Goal: Task Accomplishment & Management: Use online tool/utility

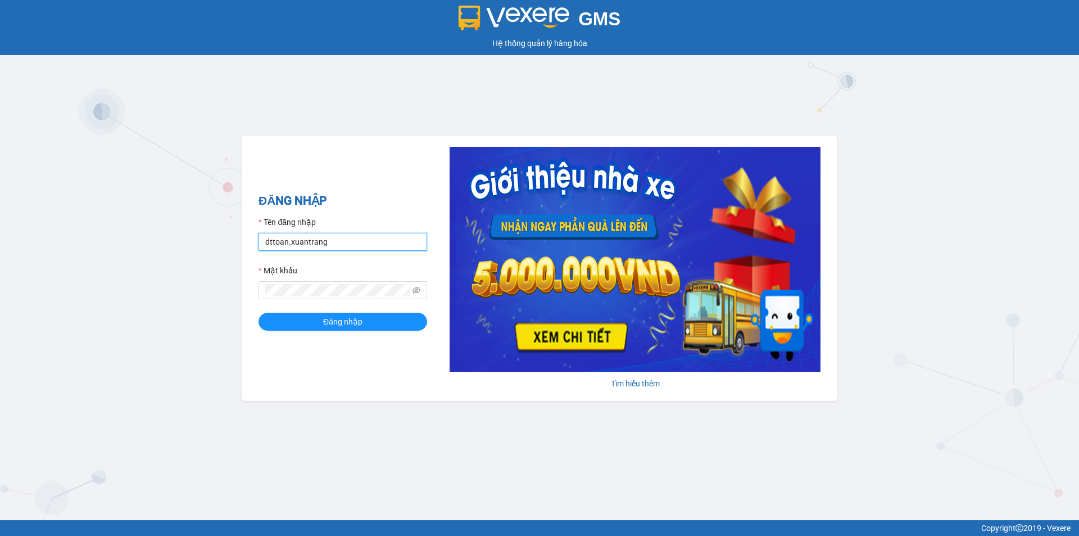
click at [284, 244] on input "dttoan.xuantrang" at bounding box center [343, 242] width 169 height 18
type input "ndduc.xuantrang"
click at [259, 313] on button "Đăng nhập" at bounding box center [343, 322] width 169 height 18
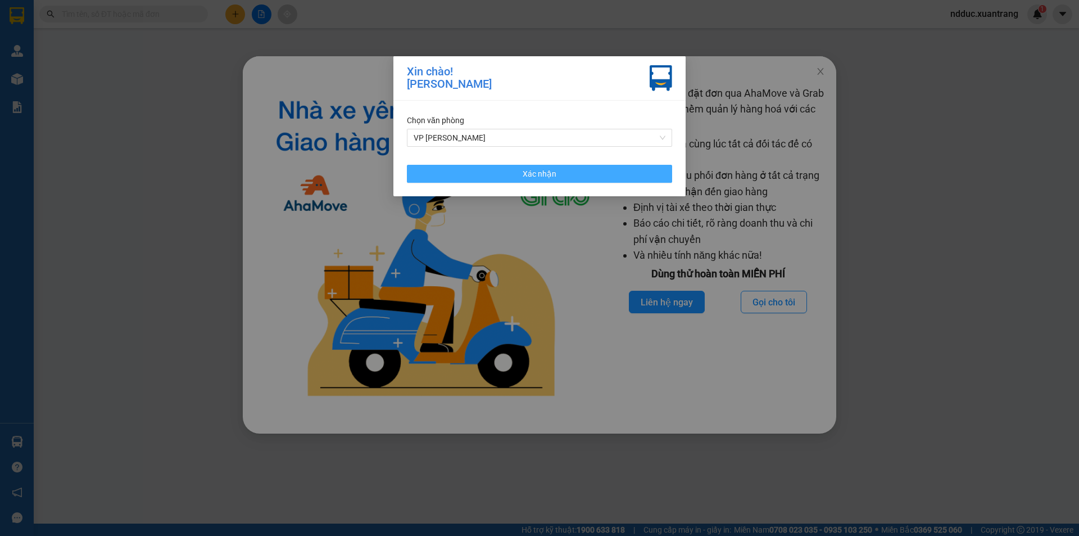
click at [519, 182] on button "Xác nhận" at bounding box center [539, 174] width 265 height 18
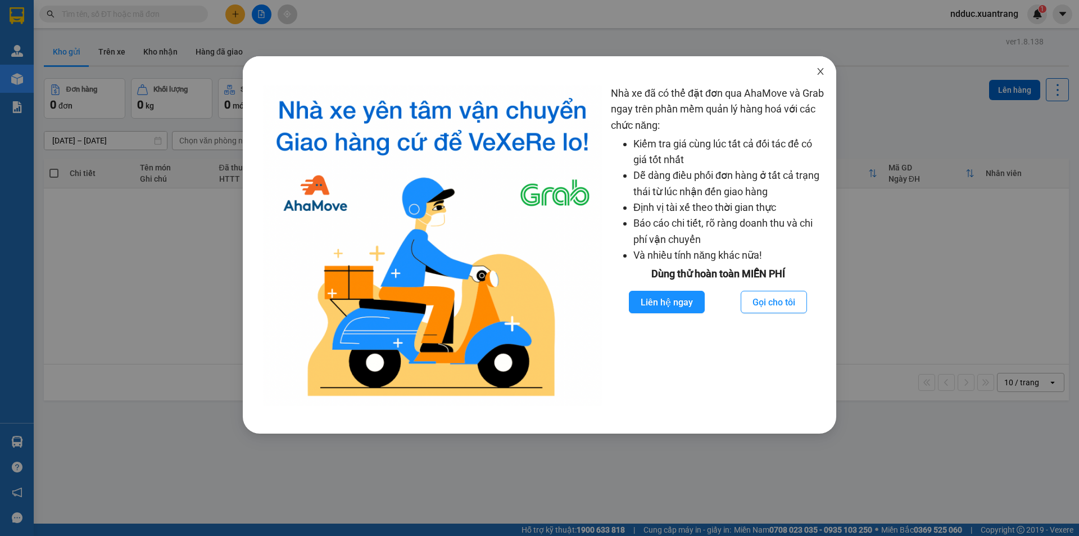
click at [824, 76] on icon "close" at bounding box center [820, 71] width 9 height 9
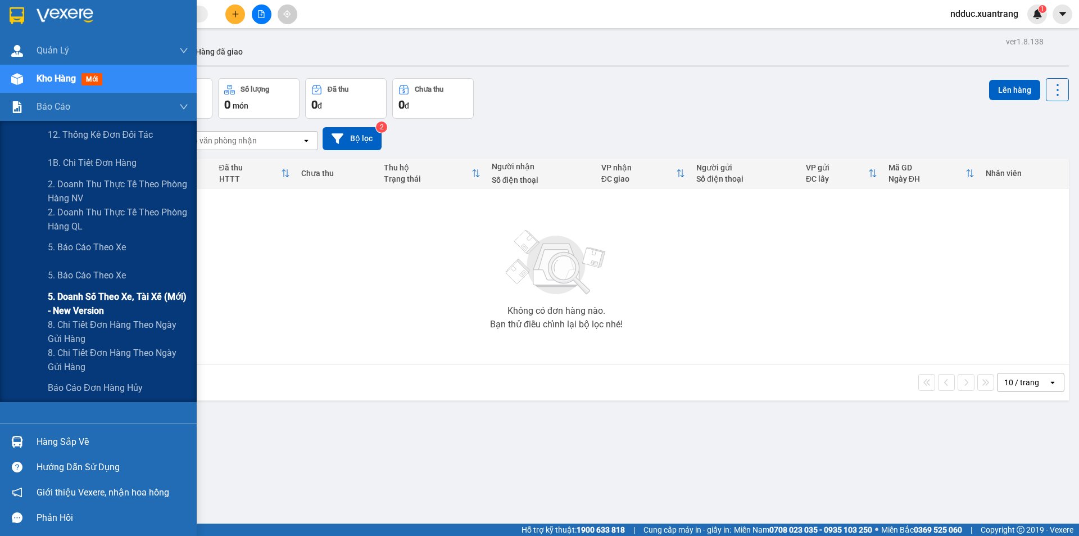
click at [85, 300] on span "5. Doanh số theo xe, tài xế (mới) - New version" at bounding box center [118, 304] width 141 height 28
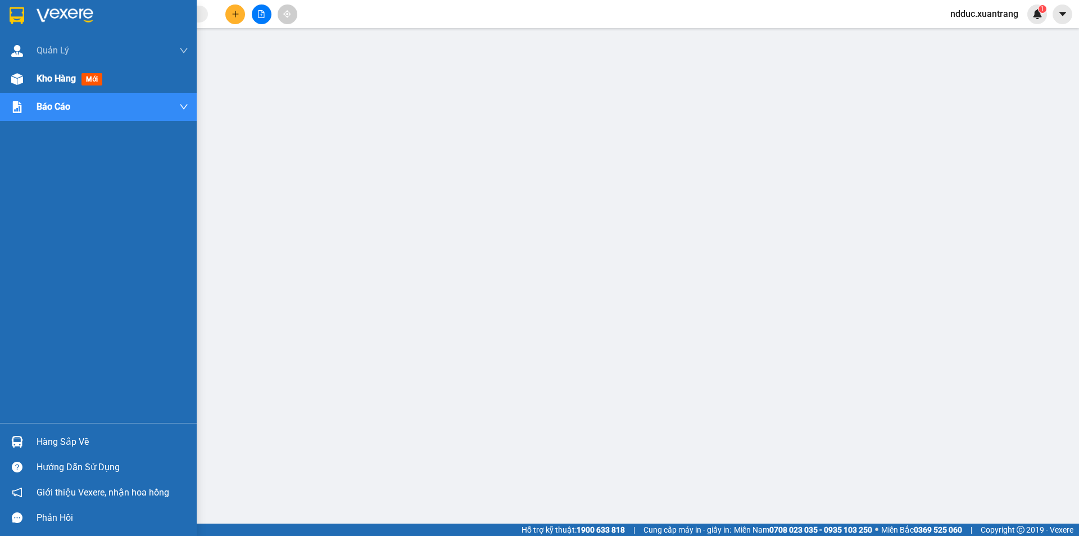
click at [13, 74] on img at bounding box center [17, 79] width 12 height 12
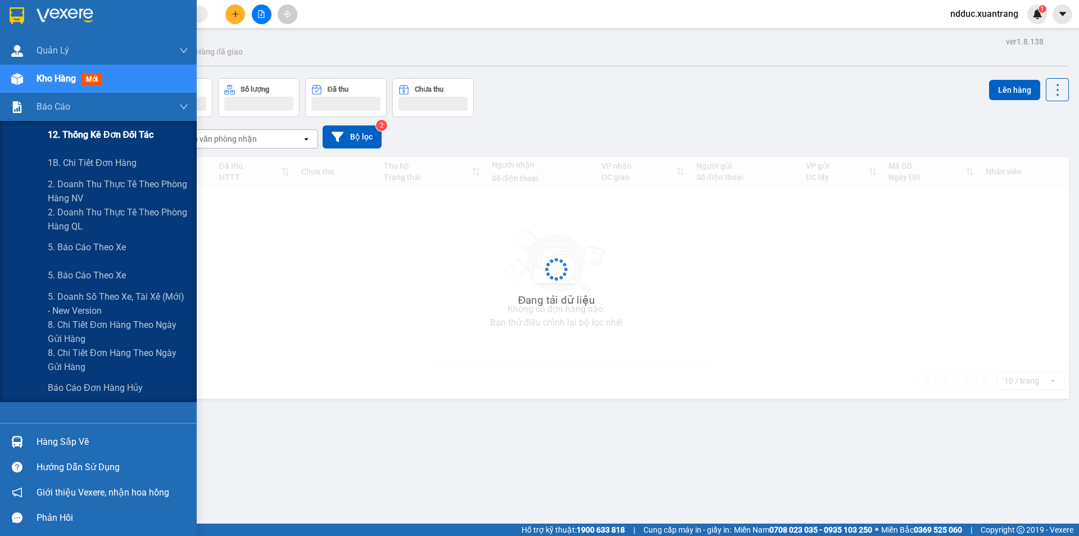
click at [86, 135] on span "12. Thống kê đơn đối tác" at bounding box center [101, 135] width 106 height 14
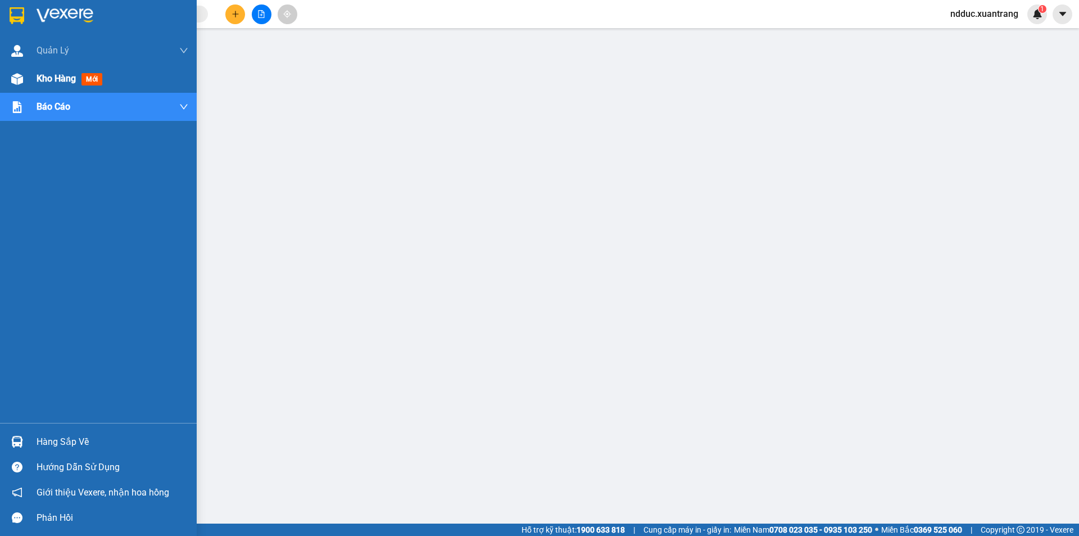
click at [16, 74] on img at bounding box center [17, 79] width 12 height 12
